Goal: Connect with others: Connect with others

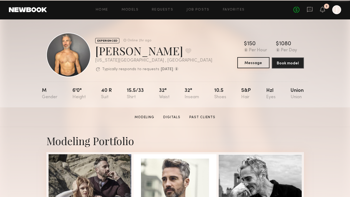
click at [247, 61] on button "Message" at bounding box center [253, 62] width 32 height 11
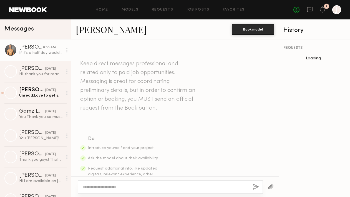
scroll to position [449, 0]
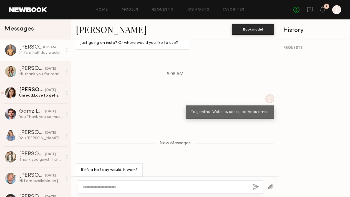
click at [143, 181] on div at bounding box center [170, 187] width 185 height 13
click at [147, 186] on textarea at bounding box center [166, 187] width 166 height 6
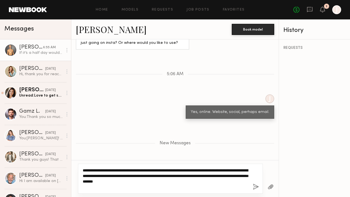
type textarea "**********"
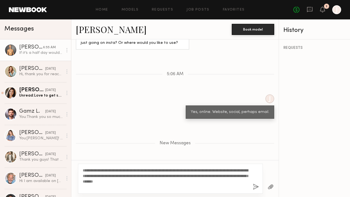
click at [256, 185] on button "button" at bounding box center [256, 187] width 6 height 7
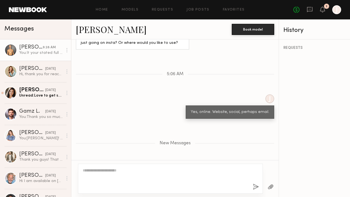
scroll to position [501, 0]
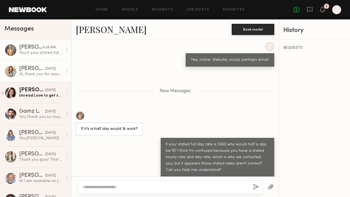
click at [46, 70] on div "yesterday" at bounding box center [50, 68] width 11 height 5
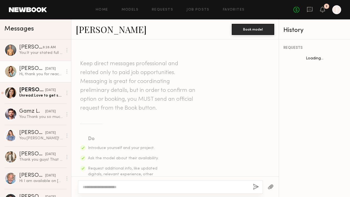
scroll to position [201, 0]
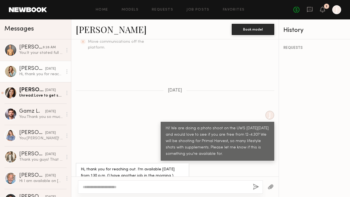
click at [123, 187] on textarea at bounding box center [166, 187] width 166 height 6
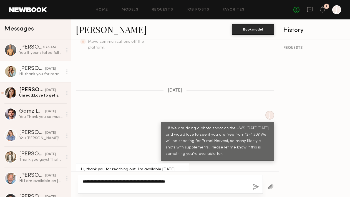
type textarea "**********"
click at [254, 187] on button "button" at bounding box center [256, 187] width 6 height 7
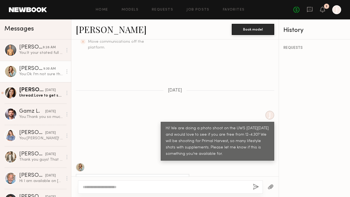
scroll to position [312, 0]
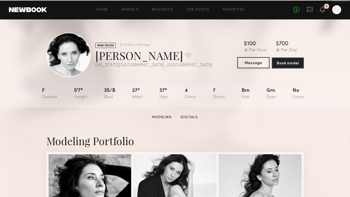
click at [261, 64] on button "Message" at bounding box center [253, 62] width 32 height 11
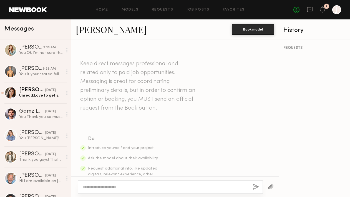
click at [128, 187] on textarea at bounding box center [166, 187] width 166 height 6
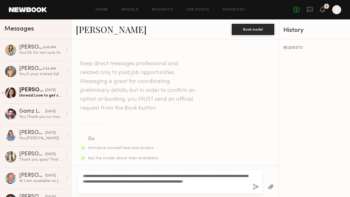
click at [84, 186] on textarea "**********" at bounding box center [166, 181] width 166 height 17
click at [95, 187] on textarea "**********" at bounding box center [166, 181] width 166 height 17
click at [107, 187] on textarea "**********" at bounding box center [166, 181] width 166 height 17
type textarea "**********"
drag, startPoint x: 235, startPoint y: 186, endPoint x: 91, endPoint y: 163, distance: 145.5
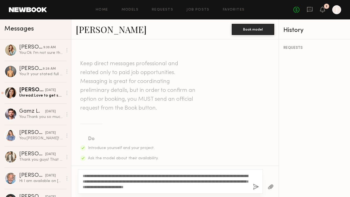
click at [91, 163] on div "**********" at bounding box center [174, 118] width 207 height 158
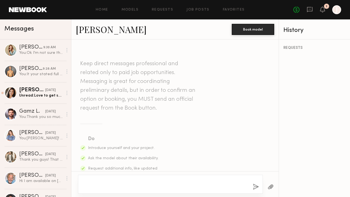
scroll to position [90, 0]
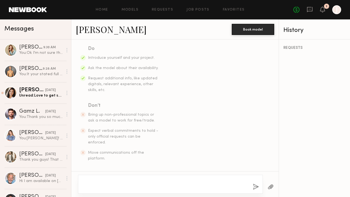
click at [160, 182] on textarea at bounding box center [166, 184] width 166 height 11
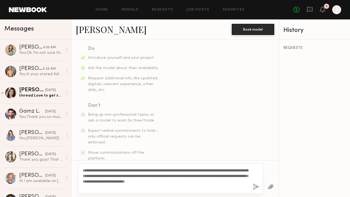
type textarea "**********"
click at [256, 188] on button "button" at bounding box center [256, 187] width 6 height 7
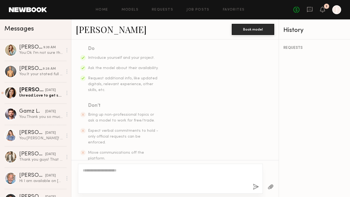
scroll to position [179, 0]
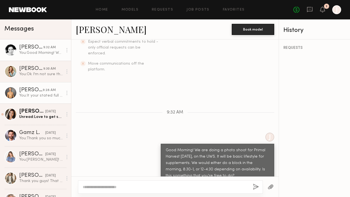
click at [42, 92] on div "[PERSON_NAME]" at bounding box center [31, 90] width 24 height 6
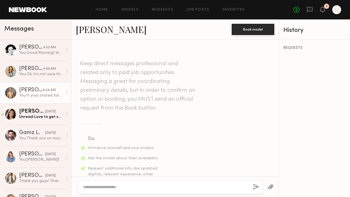
scroll to position [459, 0]
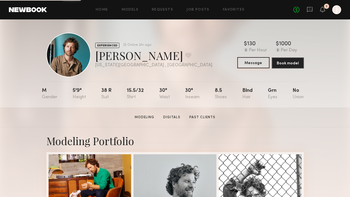
click at [257, 64] on button "Message" at bounding box center [253, 62] width 32 height 11
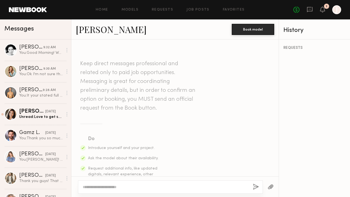
click at [130, 186] on textarea at bounding box center [166, 187] width 166 height 6
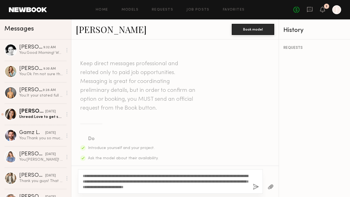
type textarea "**********"
click at [256, 187] on button "button" at bounding box center [256, 187] width 6 height 7
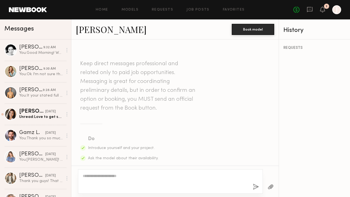
scroll to position [179, 0]
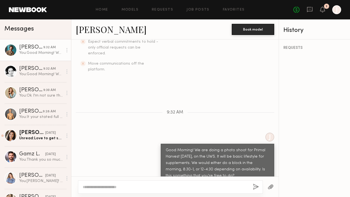
click at [32, 10] on link at bounding box center [28, 9] width 38 height 5
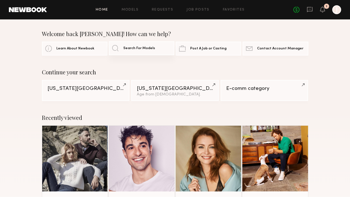
click at [129, 44] on link "Search For Models" at bounding box center [142, 48] width 66 height 14
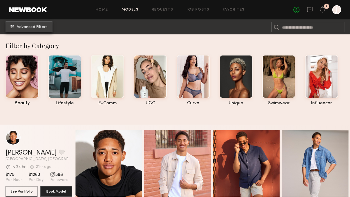
click at [34, 28] on span "Advanced Filters" at bounding box center [32, 27] width 31 height 4
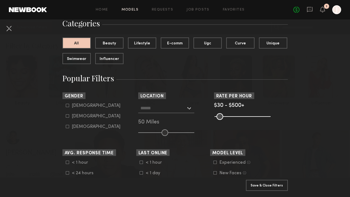
scroll to position [46, 0]
click at [189, 108] on div at bounding box center [166, 108] width 56 height 10
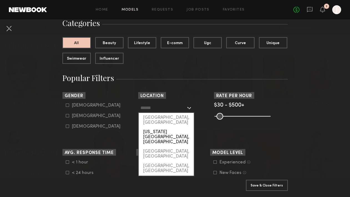
click at [177, 127] on div "[US_STATE][GEOGRAPHIC_DATA], [GEOGRAPHIC_DATA]" at bounding box center [166, 136] width 55 height 19
type input "**********"
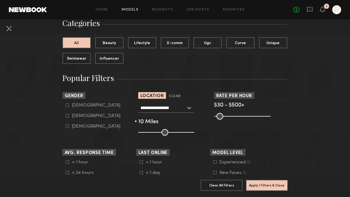
drag, startPoint x: 165, startPoint y: 133, endPoint x: 144, endPoint y: 137, distance: 20.7
type input "**"
click at [144, 136] on input "range" at bounding box center [166, 132] width 56 height 7
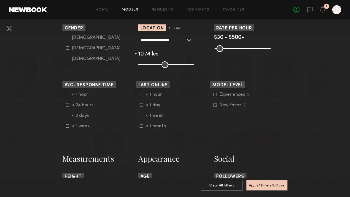
scroll to position [125, 0]
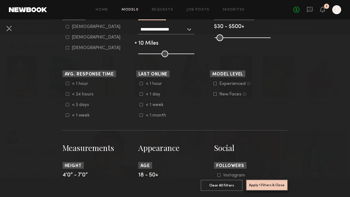
click at [273, 188] on button "Apply 1 Filters & Close" at bounding box center [267, 185] width 42 height 11
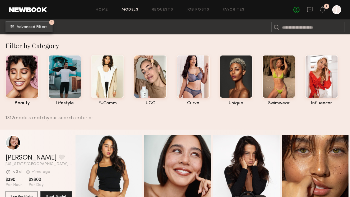
click at [32, 27] on span "Advanced Filters" at bounding box center [32, 27] width 31 height 4
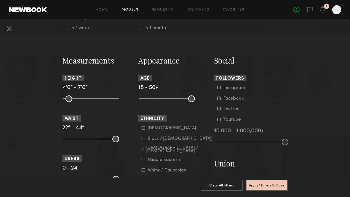
scroll to position [212, 0]
drag, startPoint x: 142, startPoint y: 99, endPoint x: 176, endPoint y: 100, distance: 34.5
type input "**"
click at [176, 100] on input "range" at bounding box center [167, 98] width 56 height 7
click at [276, 180] on button "Apply 2 Filters & Close" at bounding box center [267, 185] width 42 height 11
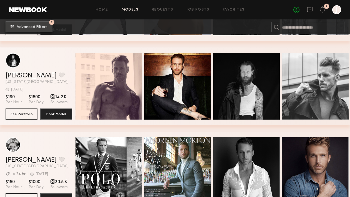
scroll to position [1948, 0]
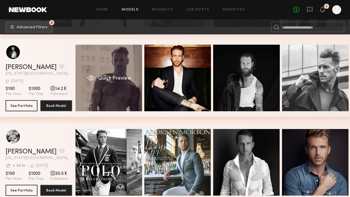
click at [112, 76] on span "Quick Preview" at bounding box center [114, 78] width 33 height 5
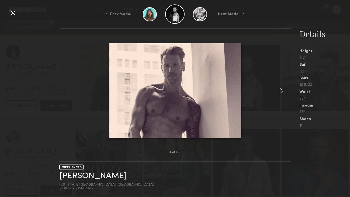
click at [283, 92] on common-icon at bounding box center [281, 90] width 9 height 9
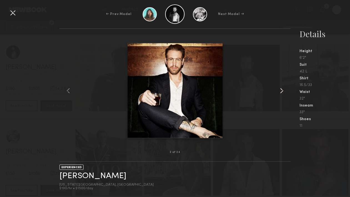
click at [283, 92] on common-icon at bounding box center [281, 90] width 9 height 9
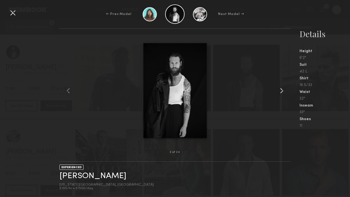
click at [283, 92] on common-icon at bounding box center [281, 90] width 9 height 9
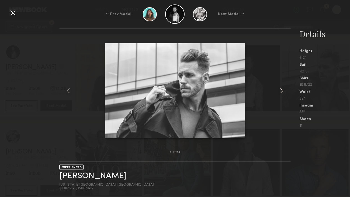
click at [283, 92] on common-icon at bounding box center [281, 90] width 9 height 9
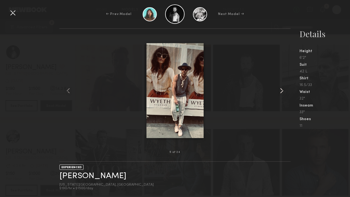
click at [283, 92] on common-icon at bounding box center [281, 90] width 9 height 9
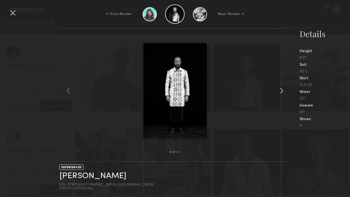
click at [283, 92] on common-icon at bounding box center [281, 90] width 9 height 9
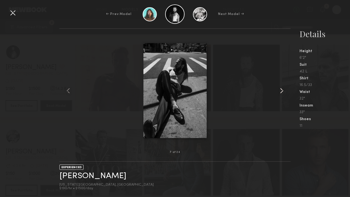
click at [283, 92] on common-icon at bounding box center [281, 90] width 9 height 9
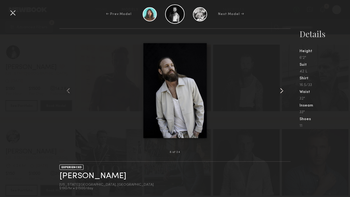
click at [283, 92] on common-icon at bounding box center [281, 90] width 9 height 9
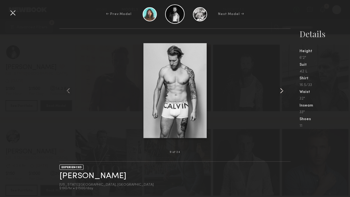
click at [283, 92] on common-icon at bounding box center [281, 90] width 9 height 9
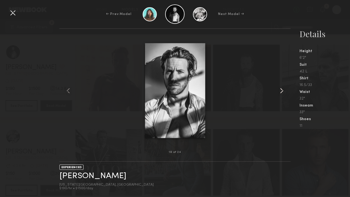
click at [283, 92] on common-icon at bounding box center [281, 90] width 9 height 9
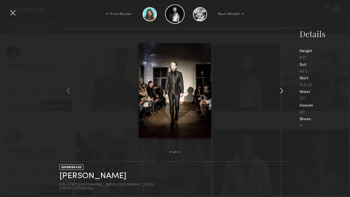
click at [283, 92] on common-icon at bounding box center [281, 90] width 9 height 9
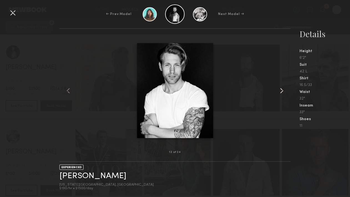
click at [283, 92] on common-icon at bounding box center [281, 90] width 9 height 9
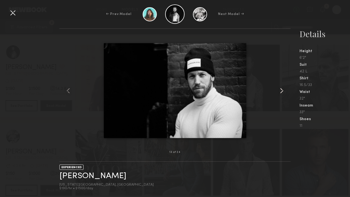
click at [283, 92] on common-icon at bounding box center [281, 90] width 9 height 9
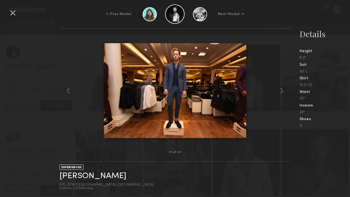
click at [12, 13] on div at bounding box center [12, 12] width 9 height 9
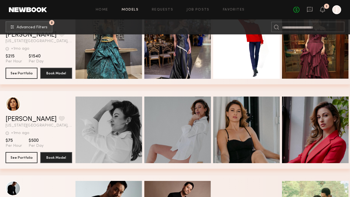
scroll to position [3505, 0]
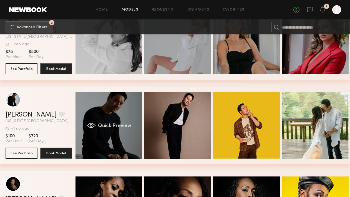
click at [123, 138] on div "Quick Preview" at bounding box center [109, 125] width 67 height 67
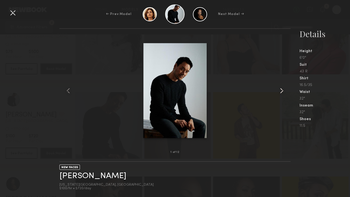
click at [281, 91] on common-icon at bounding box center [281, 90] width 9 height 9
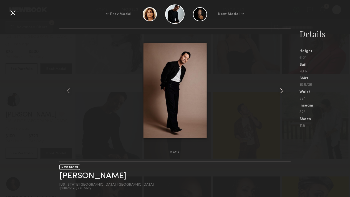
click at [281, 91] on common-icon at bounding box center [281, 90] width 9 height 9
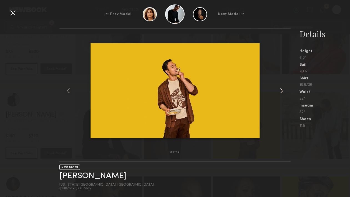
click at [281, 91] on common-icon at bounding box center [281, 90] width 9 height 9
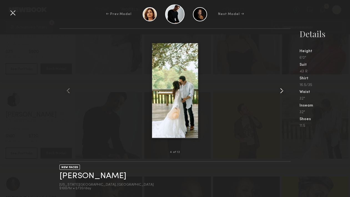
click at [281, 91] on common-icon at bounding box center [281, 90] width 9 height 9
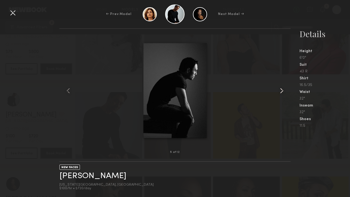
click at [281, 91] on common-icon at bounding box center [281, 90] width 9 height 9
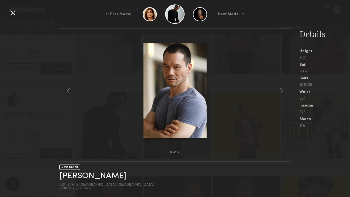
click at [13, 15] on div at bounding box center [12, 12] width 9 height 9
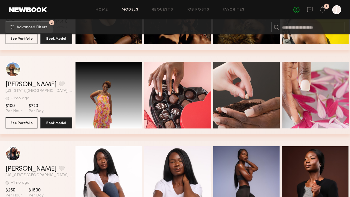
scroll to position [3504, 0]
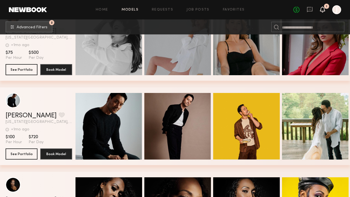
click at [324, 9] on icon at bounding box center [323, 9] width 4 height 4
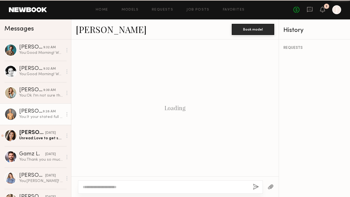
scroll to position [459, 0]
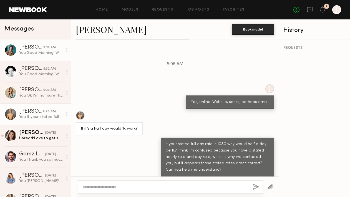
click at [29, 42] on link "ryan g. 9:32 AM You: Good Morning! We are doing a photo shoot for Primal Harves…" at bounding box center [35, 49] width 71 height 21
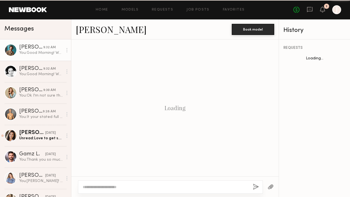
scroll to position [179, 0]
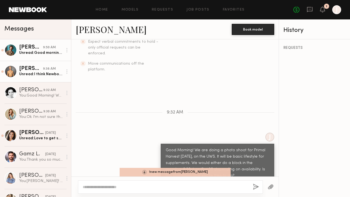
click at [36, 75] on div "Unread: I think Newbook requires members to fill out an hourly rate. Which isn’…" at bounding box center [41, 74] width 44 height 5
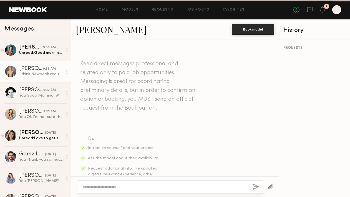
scroll to position [549, 0]
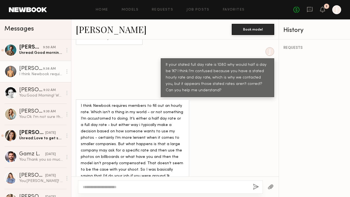
click at [176, 183] on div at bounding box center [170, 187] width 185 height 13
click at [166, 184] on div at bounding box center [170, 187] width 185 height 13
click at [149, 183] on div at bounding box center [170, 187] width 185 height 13
click at [126, 184] on textarea at bounding box center [166, 187] width 166 height 6
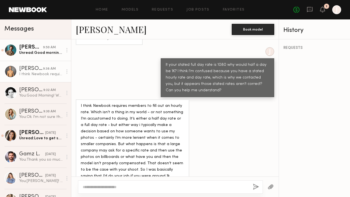
click at [33, 46] on div "[PERSON_NAME]" at bounding box center [31, 48] width 24 height 6
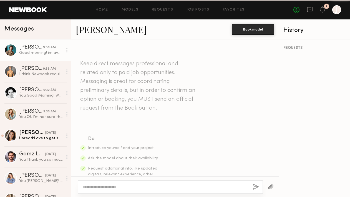
scroll to position [208, 0]
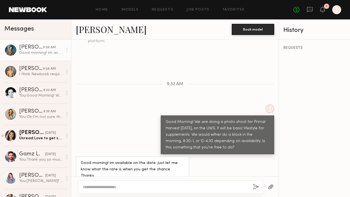
click at [172, 184] on div at bounding box center [170, 187] width 185 height 13
click at [19, 48] on link "ryan g. 9:50 AM Good morning! im available on the date. just let me know what t…" at bounding box center [35, 49] width 71 height 21
click at [12, 49] on div at bounding box center [10, 50] width 12 height 12
click at [30, 49] on div "[PERSON_NAME]" at bounding box center [31, 48] width 24 height 6
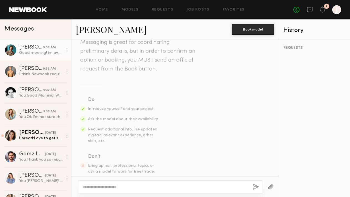
scroll to position [0, 0]
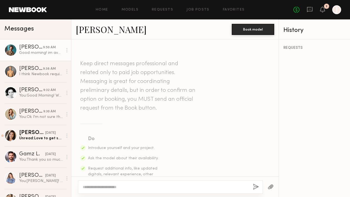
click at [83, 31] on link "[PERSON_NAME]" at bounding box center [111, 29] width 71 height 12
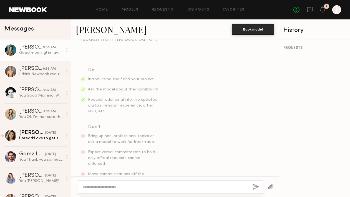
scroll to position [208, 0]
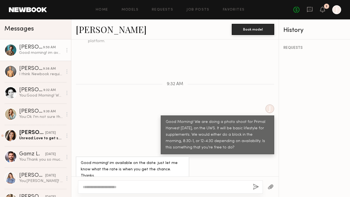
click at [134, 186] on textarea at bounding box center [166, 187] width 166 height 6
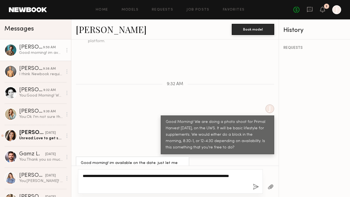
type textarea "**********"
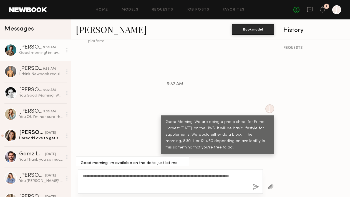
click at [256, 187] on button "button" at bounding box center [256, 187] width 6 height 7
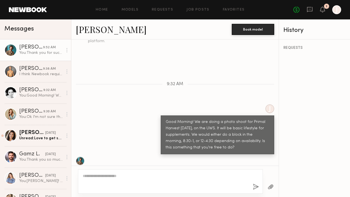
scroll to position [283, 0]
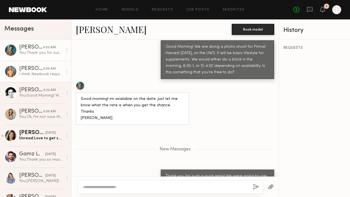
click at [32, 67] on div "Mark T." at bounding box center [31, 69] width 24 height 6
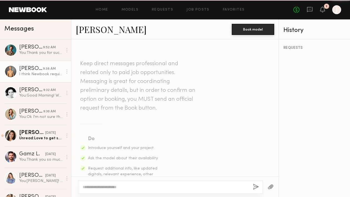
scroll to position [549, 0]
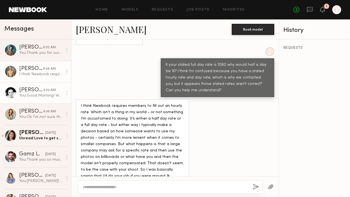
click at [21, 88] on div "Niki T." at bounding box center [31, 90] width 24 height 6
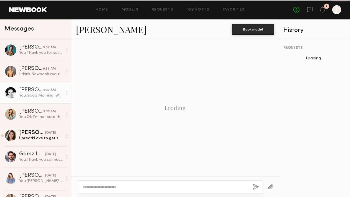
scroll to position [179, 0]
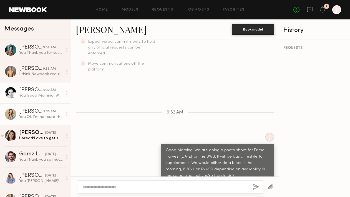
click at [42, 121] on link "Nina B. 9:30 AM You: Ok I'm not sure that will work. Let me check with the team" at bounding box center [35, 114] width 71 height 21
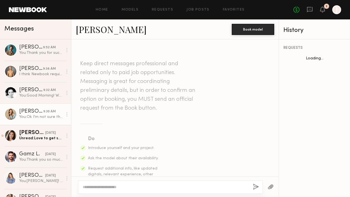
scroll to position [270, 0]
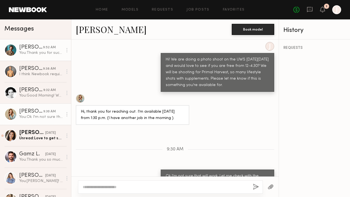
click at [38, 57] on link "ryan g. 9:52 AM You: Thank you for such a quick reply! We were going to use the…" at bounding box center [35, 49] width 71 height 21
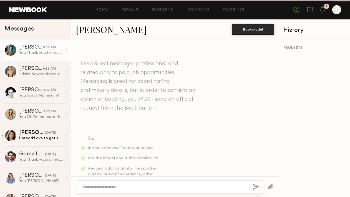
scroll to position [241, 0]
